Goal: Task Accomplishment & Management: Manage account settings

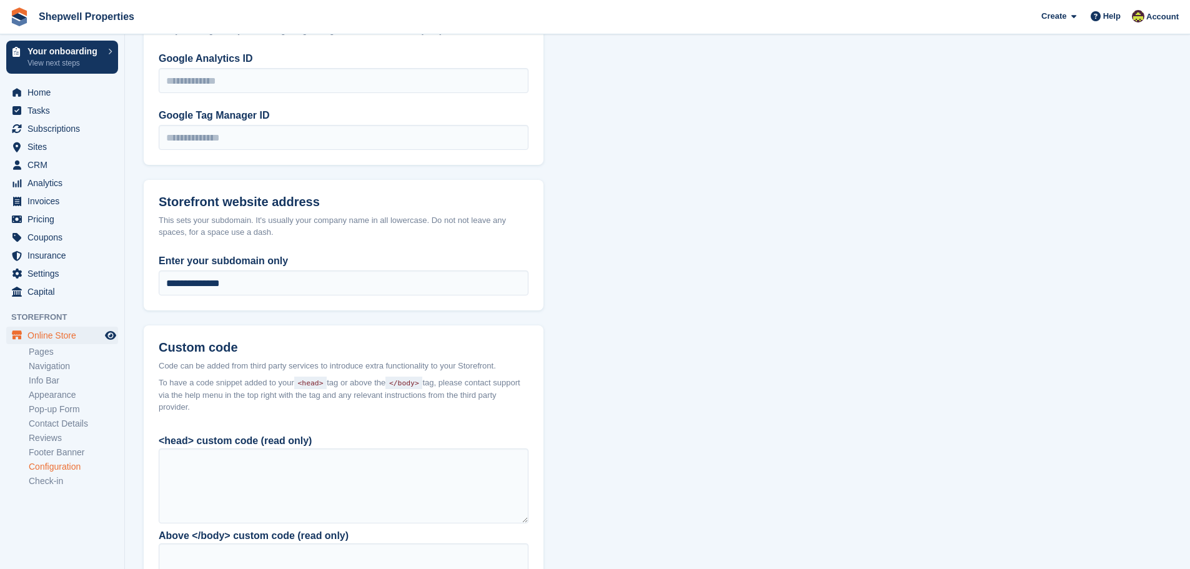
scroll to position [921, 0]
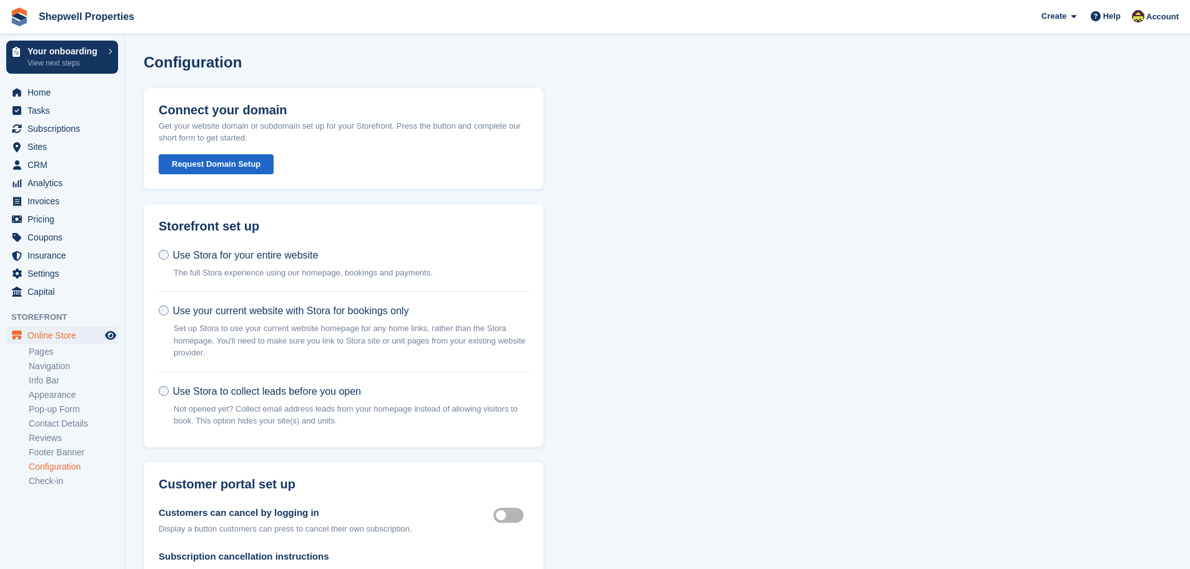
drag, startPoint x: 620, startPoint y: 458, endPoint x: 611, endPoint y: 312, distance: 145.8
click at [90, 424] on link "Contact Details" at bounding box center [73, 424] width 89 height 12
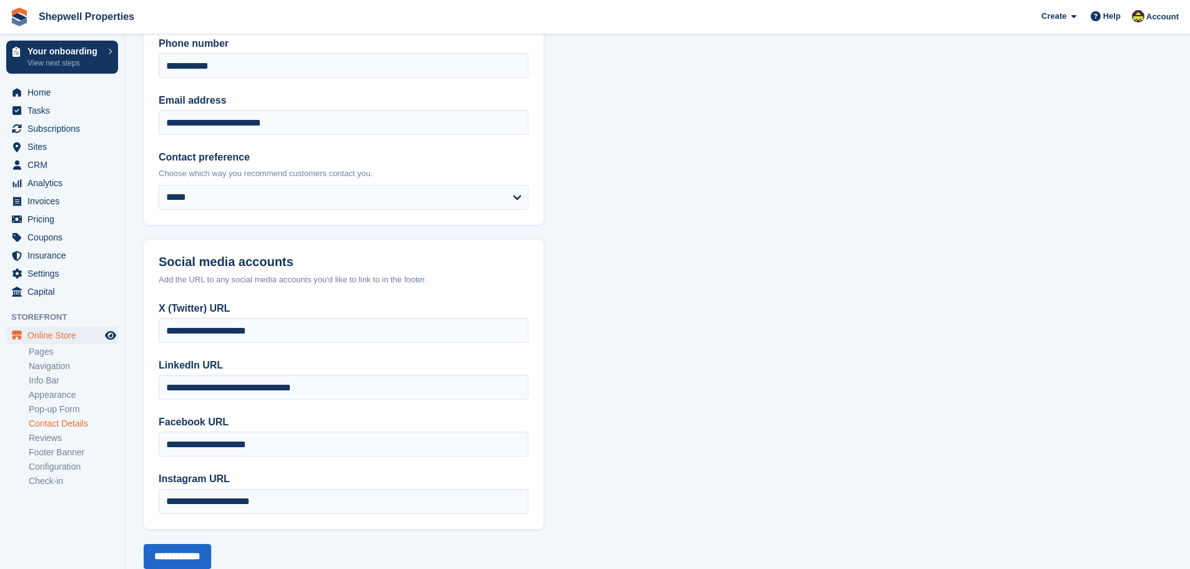
scroll to position [147, 0]
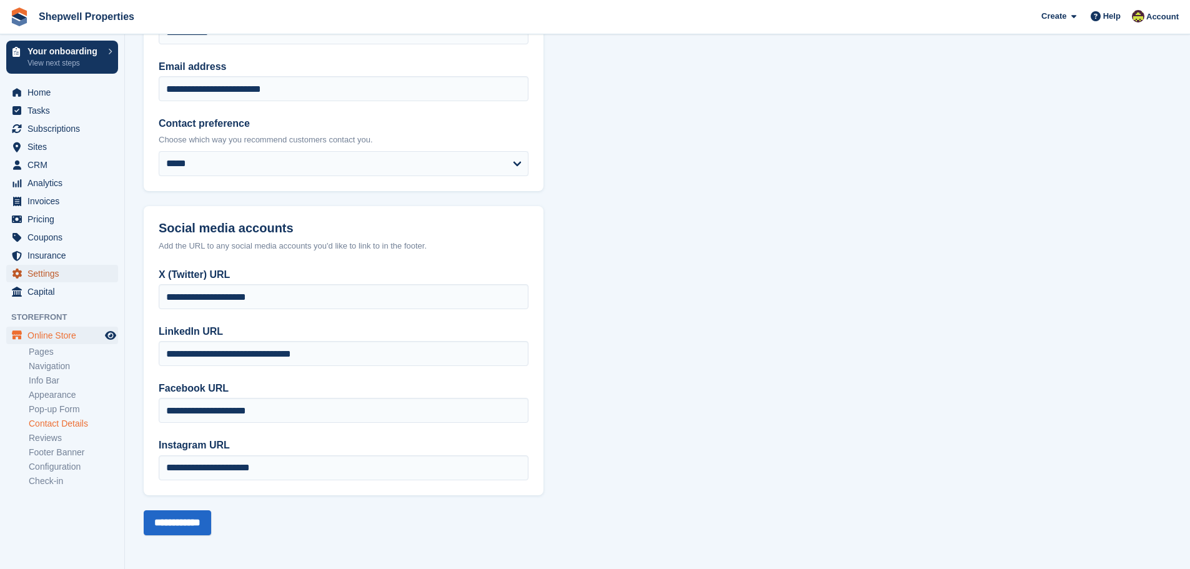
click at [49, 277] on span "Settings" at bounding box center [64, 273] width 75 height 17
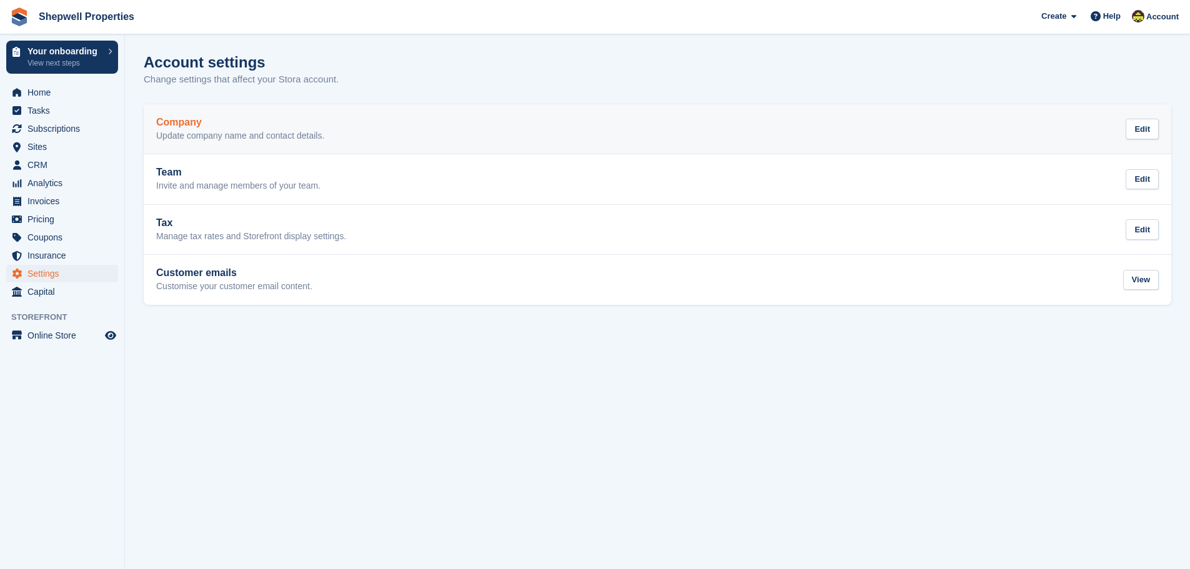
click at [277, 122] on h2 "Company" at bounding box center [240, 122] width 168 height 11
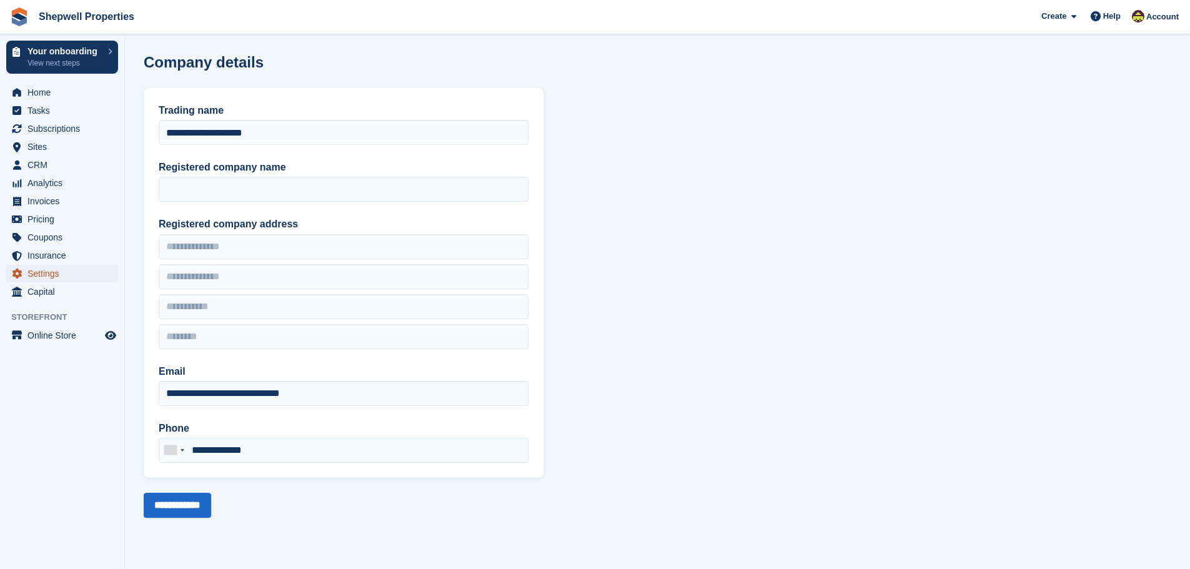
click at [49, 273] on span "Settings" at bounding box center [64, 273] width 75 height 17
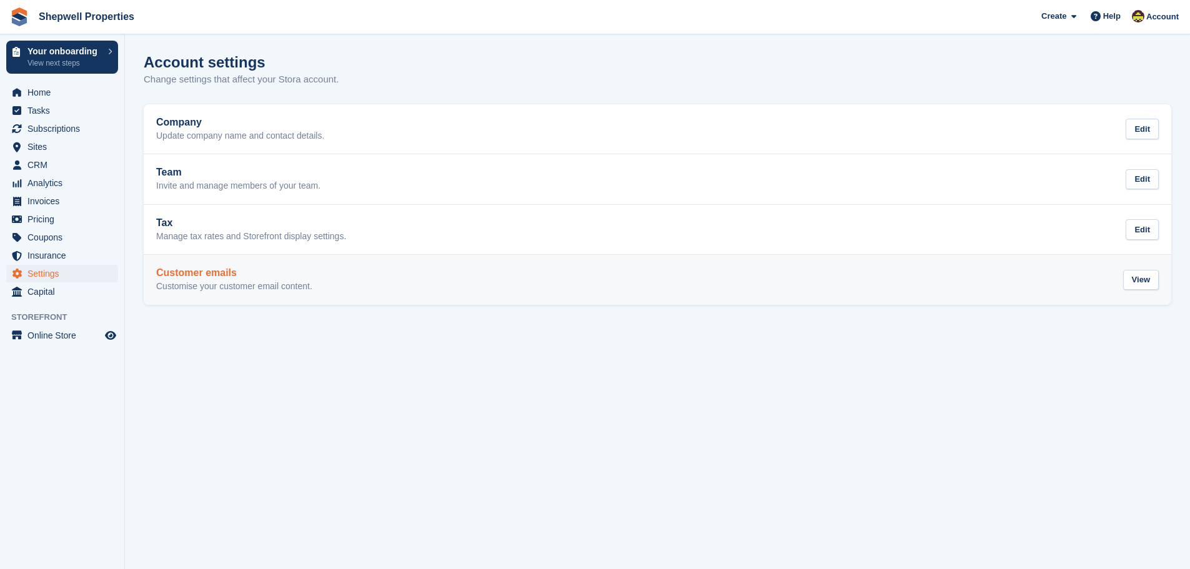
click at [204, 267] on h2 "Customer emails" at bounding box center [234, 272] width 156 height 11
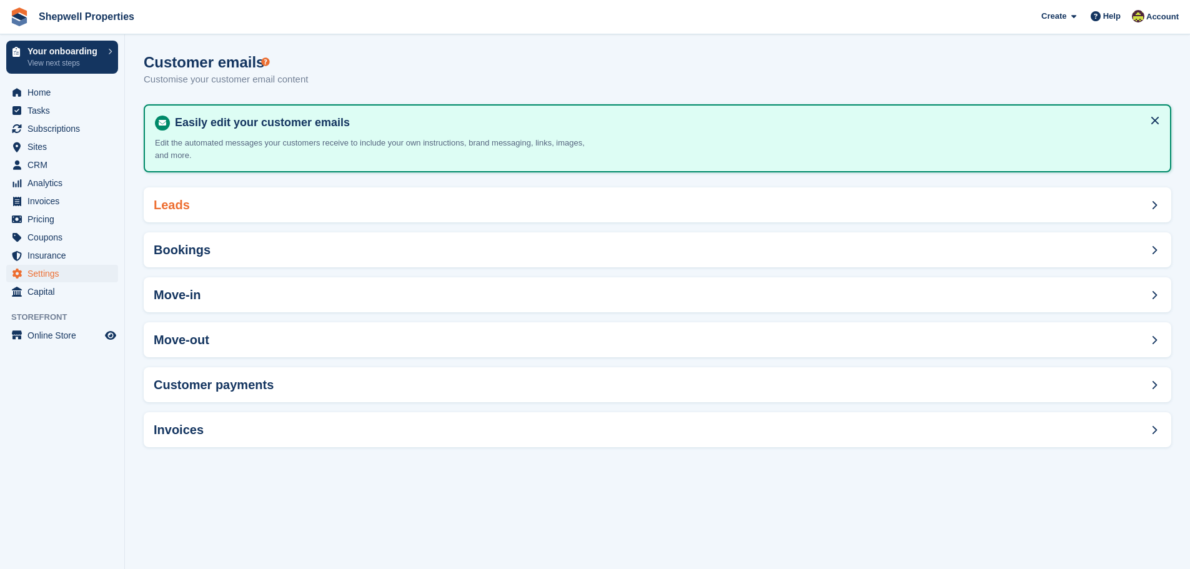
click at [280, 199] on div "Leads" at bounding box center [657, 204] width 1027 height 35
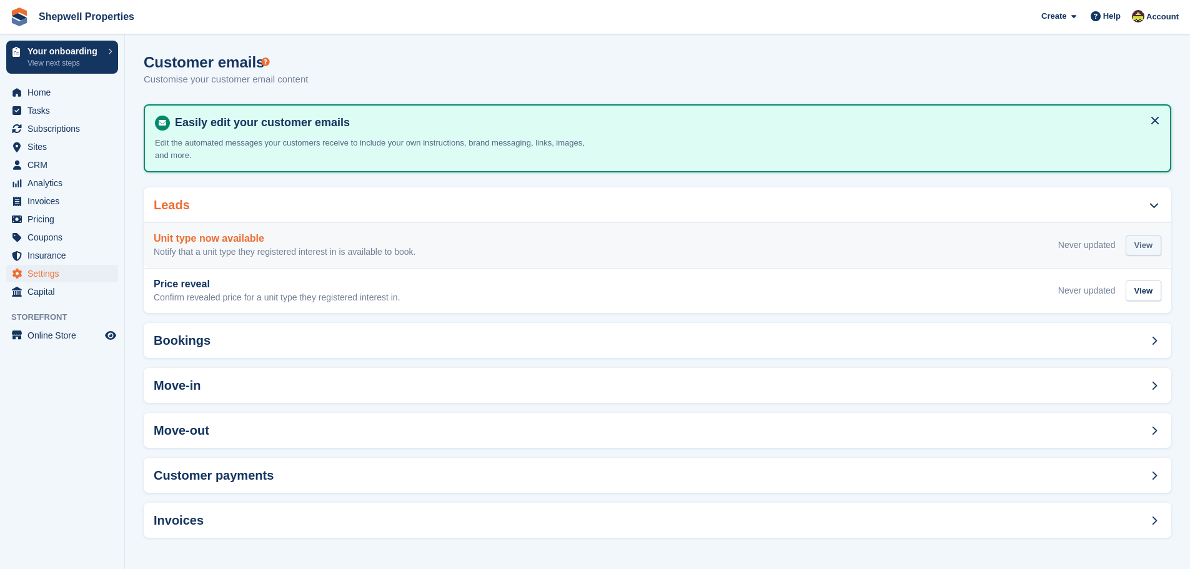
click at [1148, 245] on div "View" at bounding box center [1144, 245] width 36 height 21
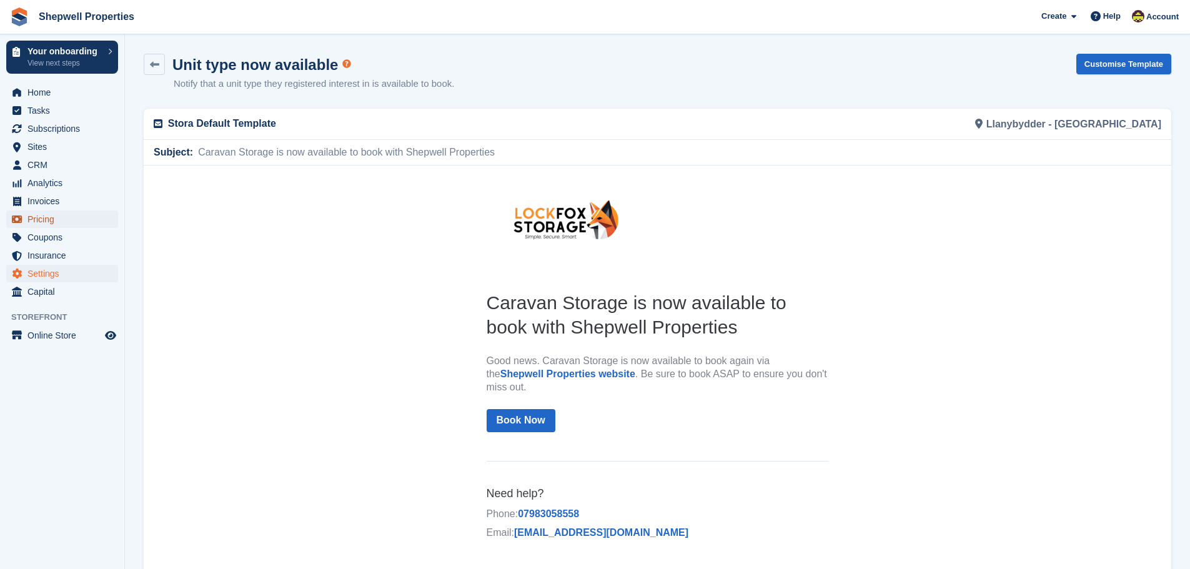
click at [77, 215] on span "Pricing" at bounding box center [64, 218] width 75 height 17
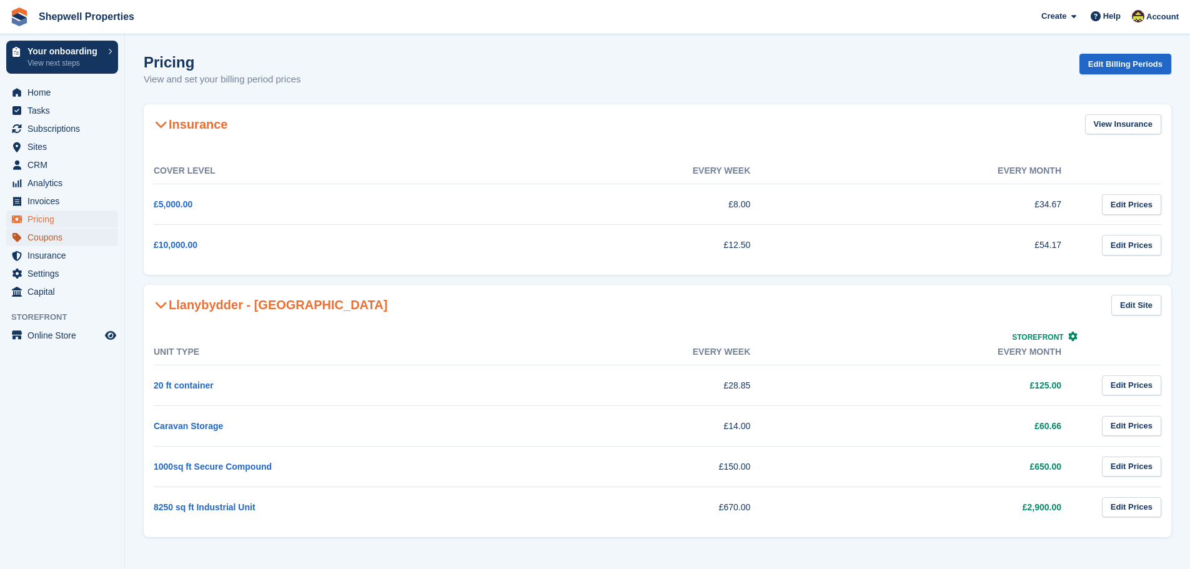
click at [71, 230] on span "Coupons" at bounding box center [64, 237] width 75 height 17
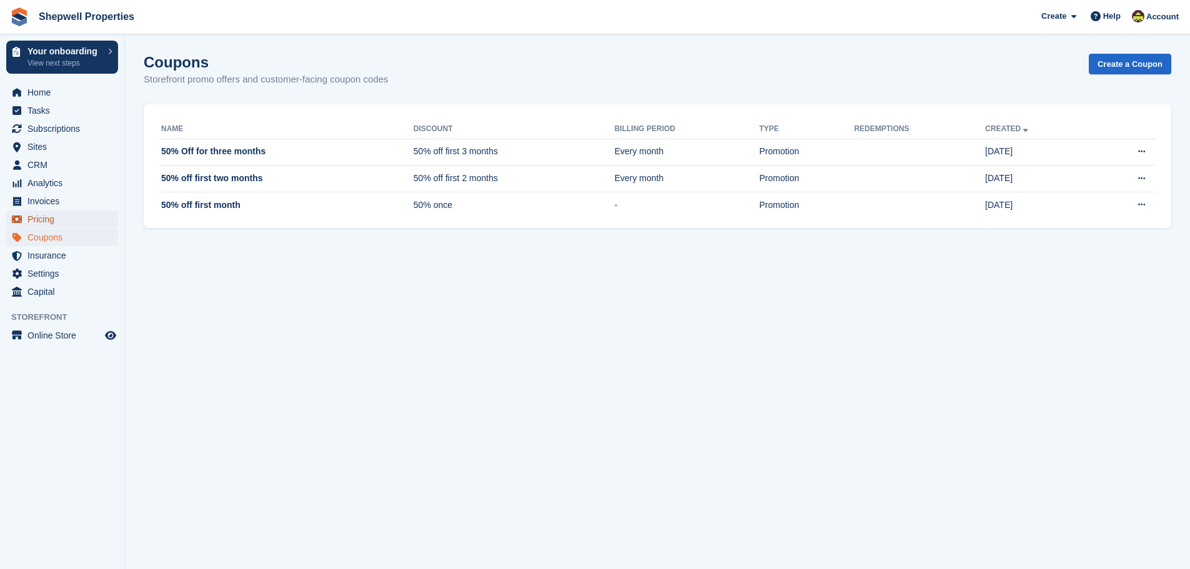
click at [61, 216] on span "Pricing" at bounding box center [64, 218] width 75 height 17
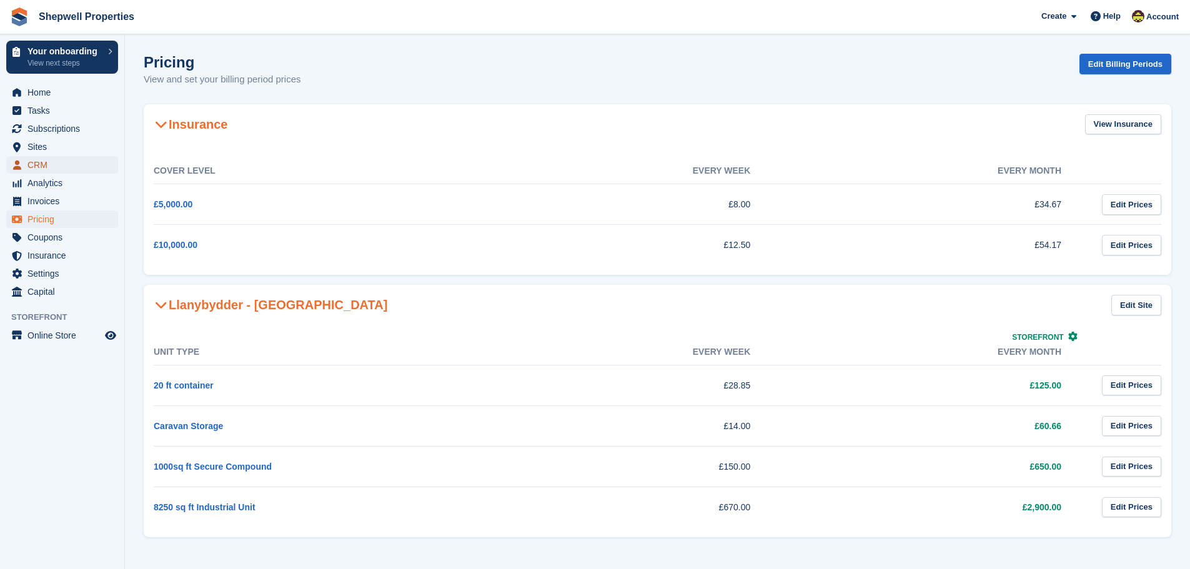
click at [32, 166] on span "CRM" at bounding box center [64, 164] width 75 height 17
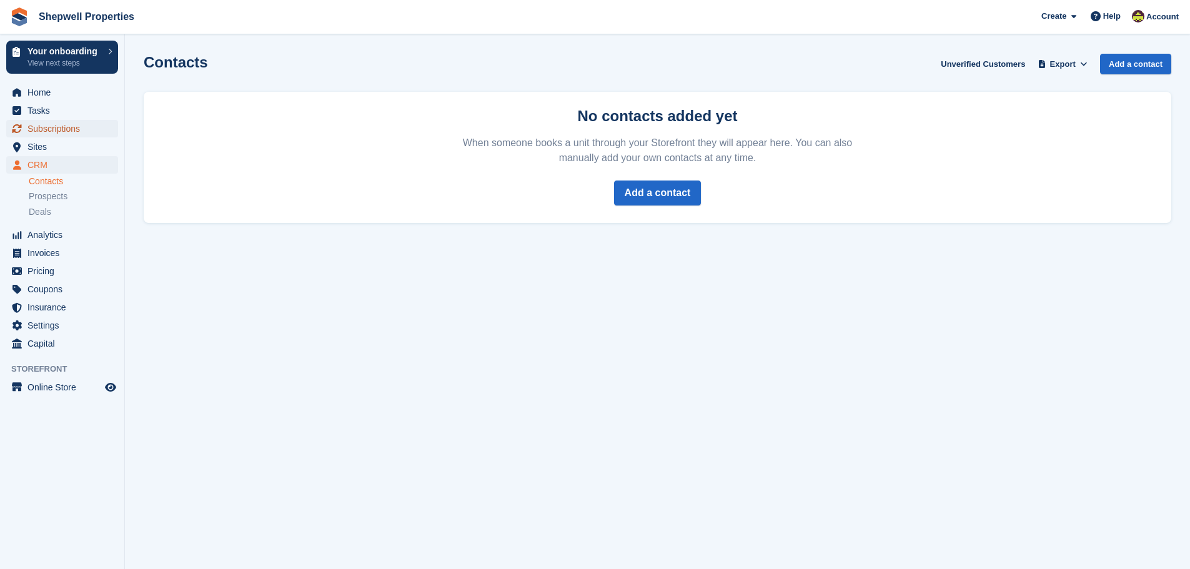
click at [41, 129] on span "Subscriptions" at bounding box center [64, 128] width 75 height 17
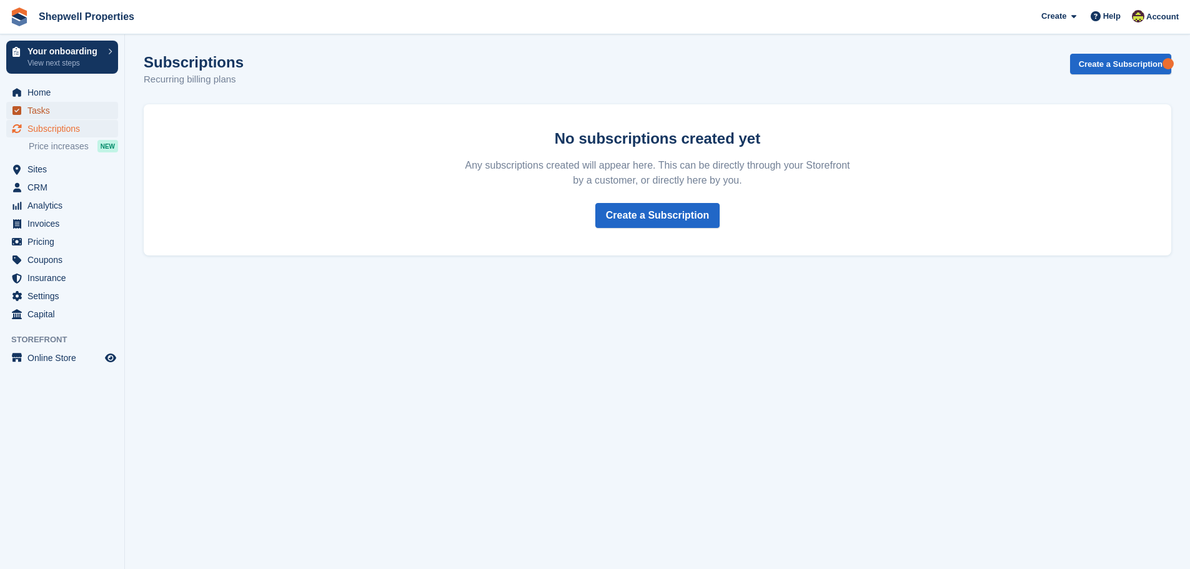
click at [39, 113] on span "Tasks" at bounding box center [64, 110] width 75 height 17
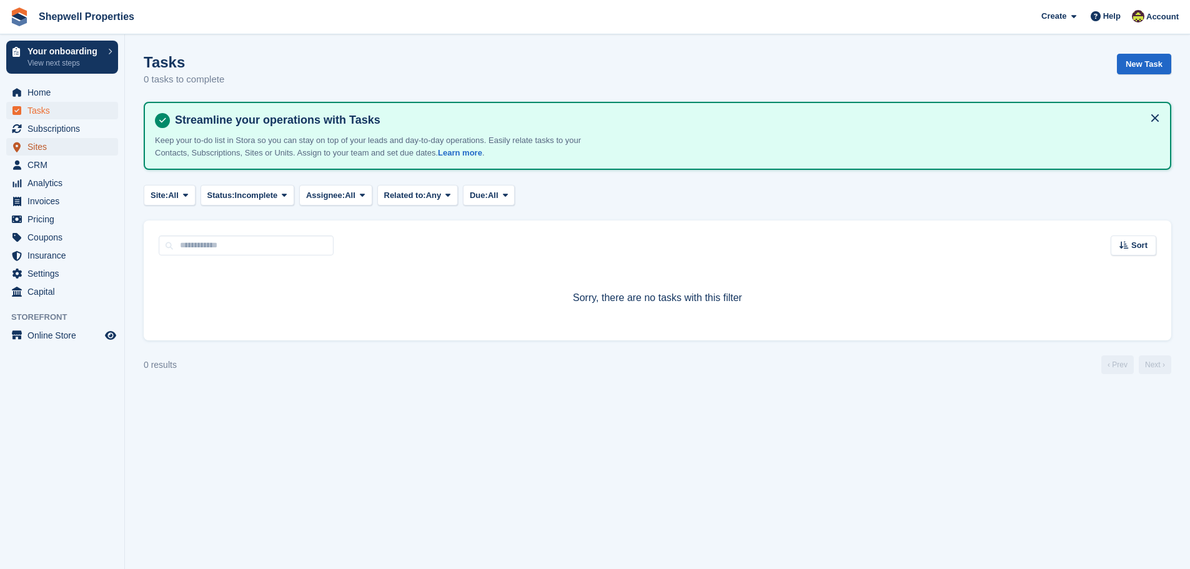
click at [57, 147] on span "Sites" at bounding box center [64, 146] width 75 height 17
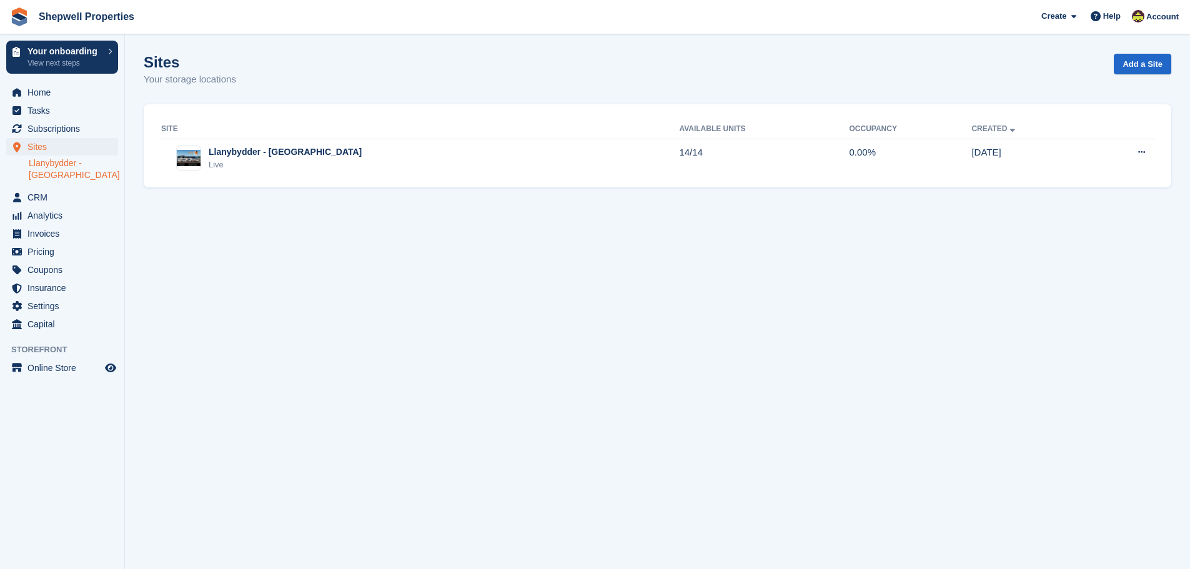
click at [66, 172] on link "Llanybydder - [GEOGRAPHIC_DATA]" at bounding box center [73, 169] width 89 height 24
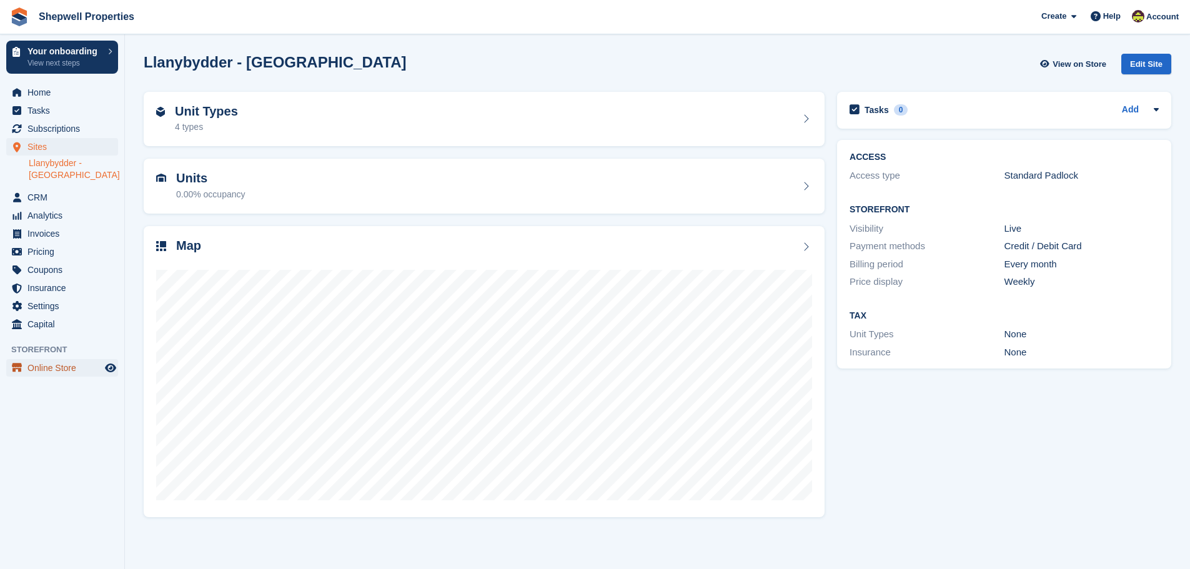
click at [36, 367] on span "Online Store" at bounding box center [64, 367] width 75 height 17
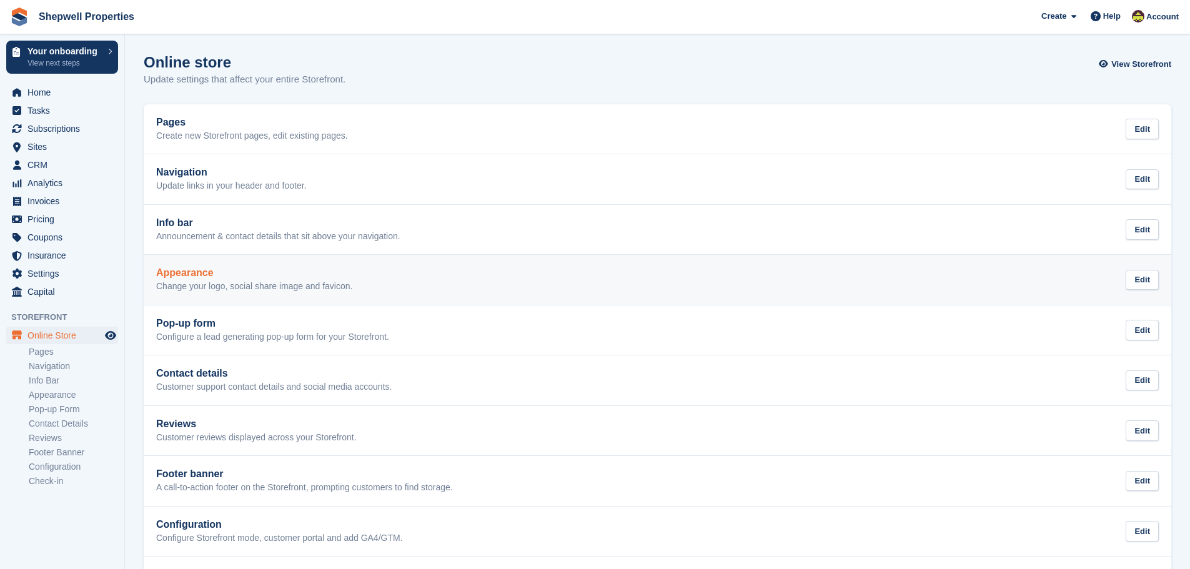
click at [275, 260] on link "Appearance Change your logo, social share image and favicon. Edit" at bounding box center [657, 280] width 1027 height 50
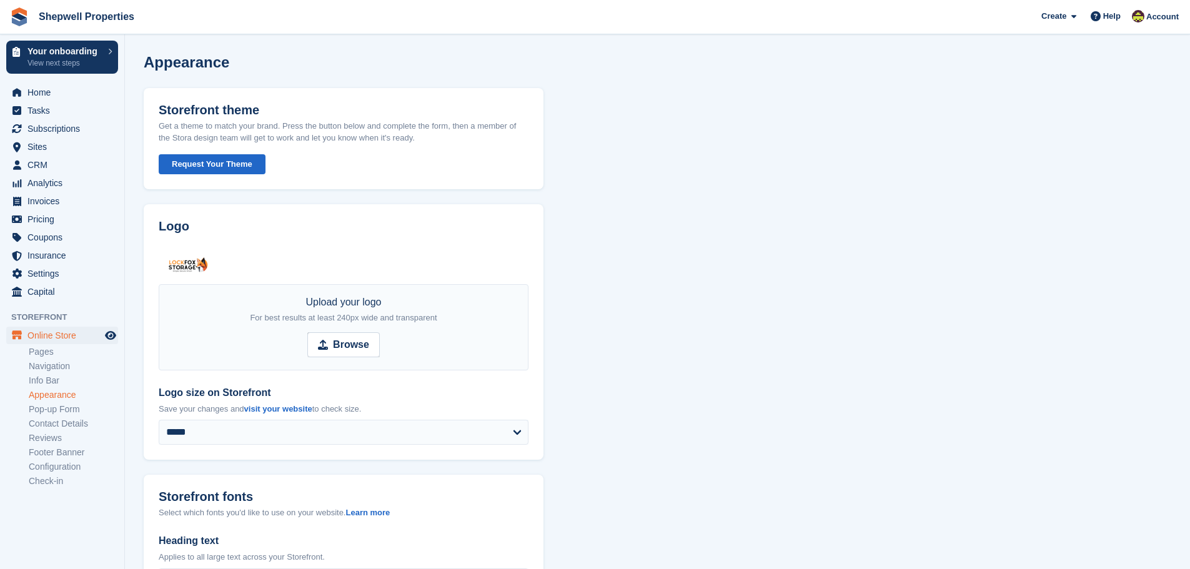
click at [225, 164] on button "Request Your Theme" at bounding box center [212, 164] width 107 height 21
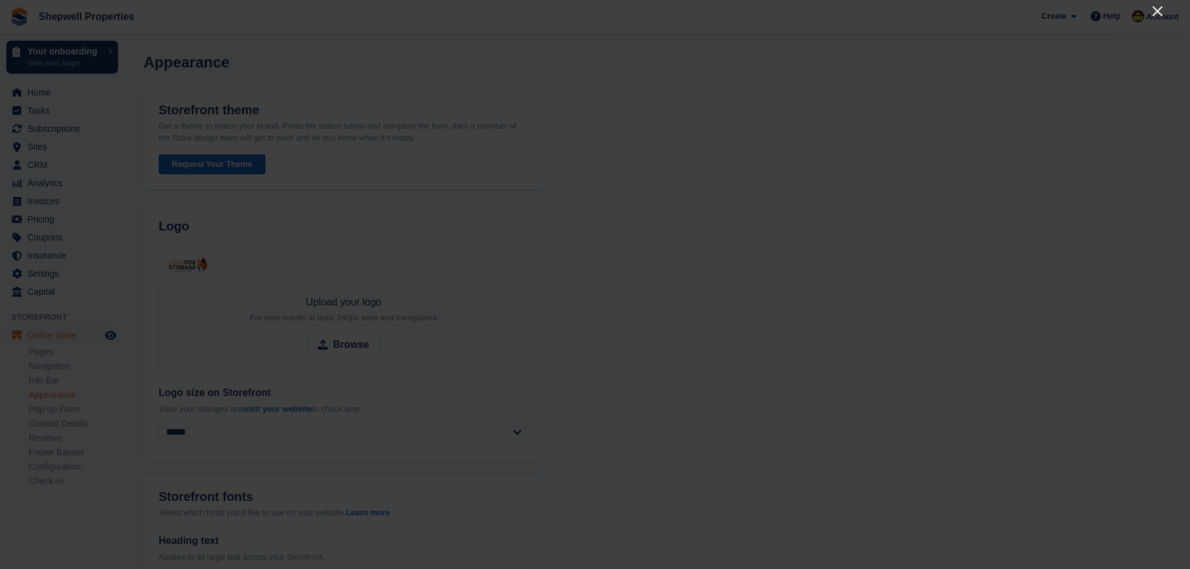
click at [1155, 12] on icon "Close" at bounding box center [1157, 11] width 15 height 15
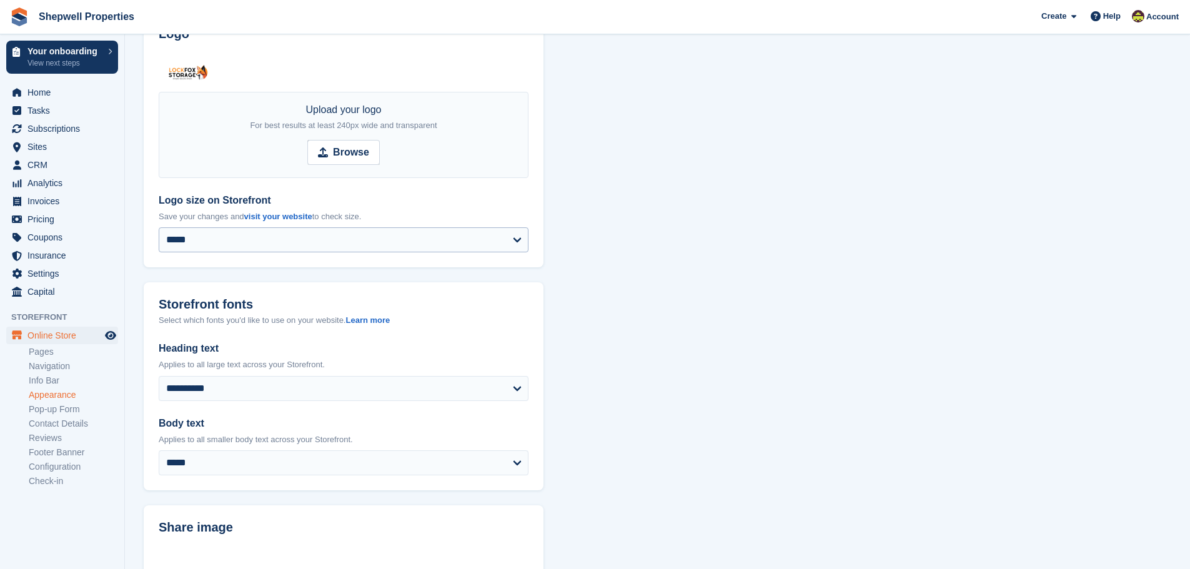
scroll to position [187, 0]
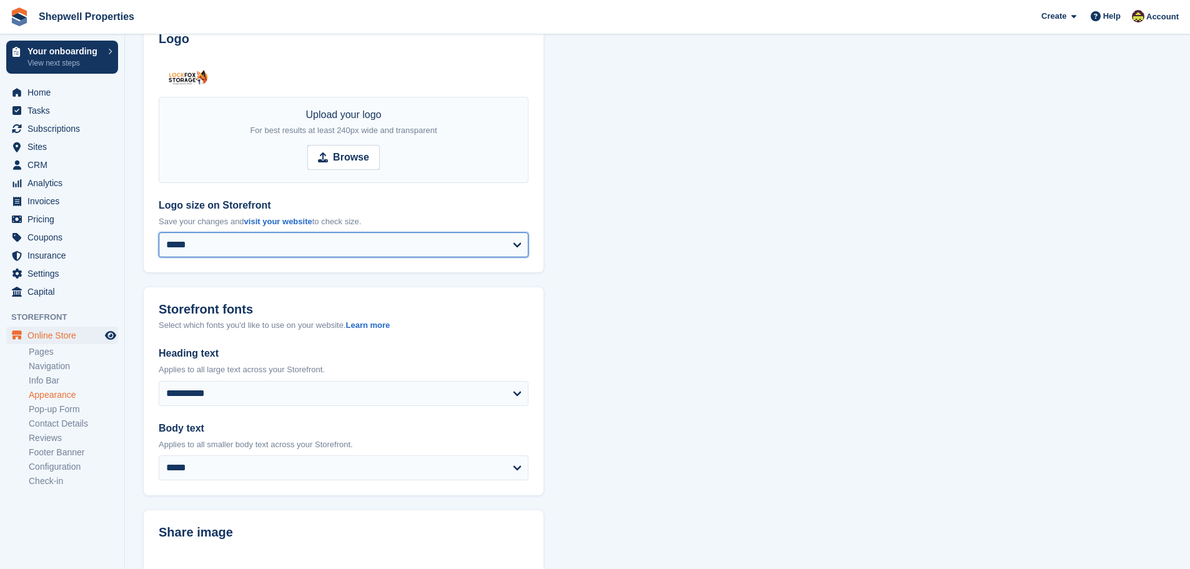
click at [483, 246] on select "**********" at bounding box center [344, 244] width 370 height 25
select select "******"
click at [159, 232] on select "**********" at bounding box center [344, 244] width 370 height 25
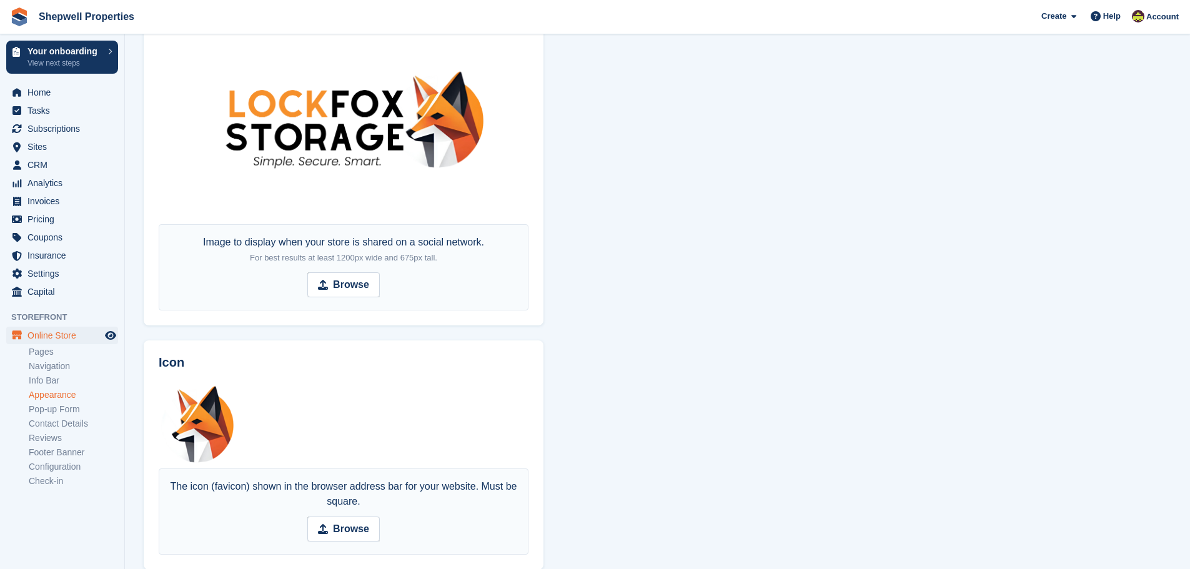
scroll to position [803, 0]
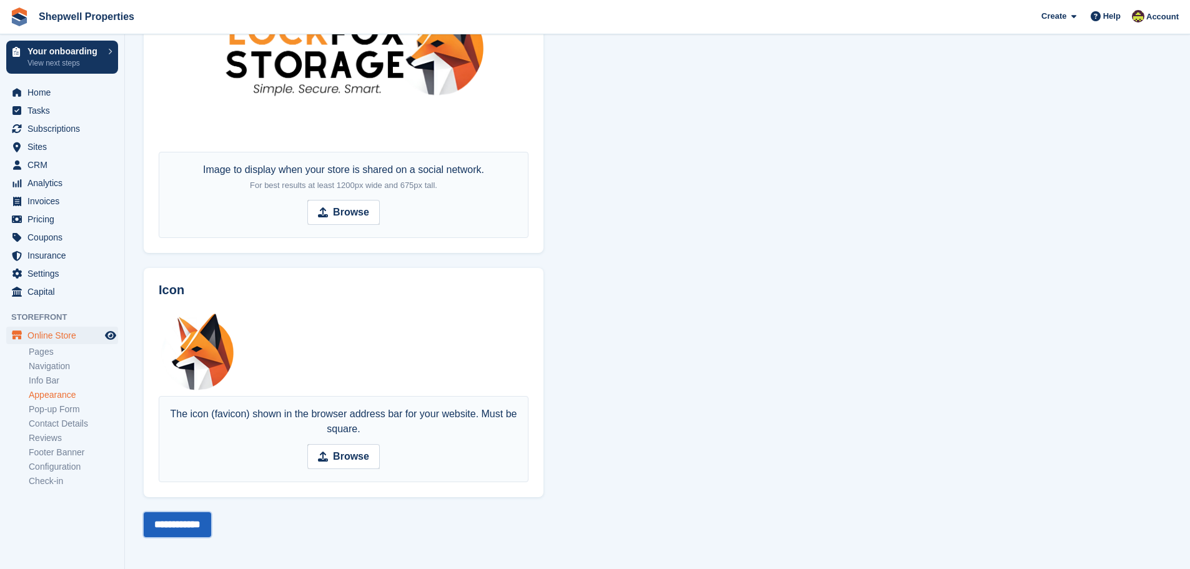
click at [186, 528] on input "**********" at bounding box center [177, 524] width 67 height 25
